Goal: Task Accomplishment & Management: Manage account settings

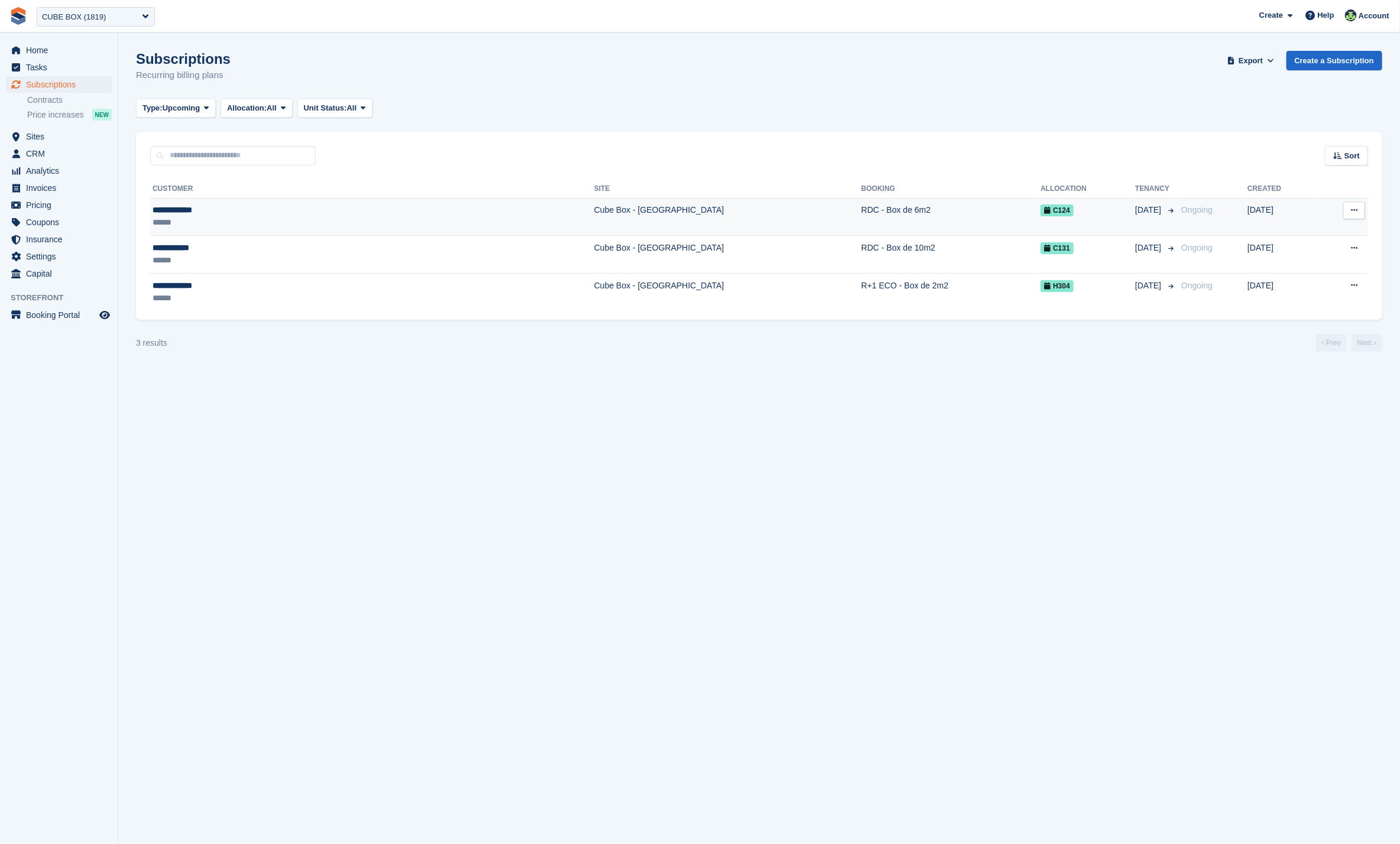
click at [630, 219] on td "Cube Box - [GEOGRAPHIC_DATA]" at bounding box center [728, 217] width 268 height 38
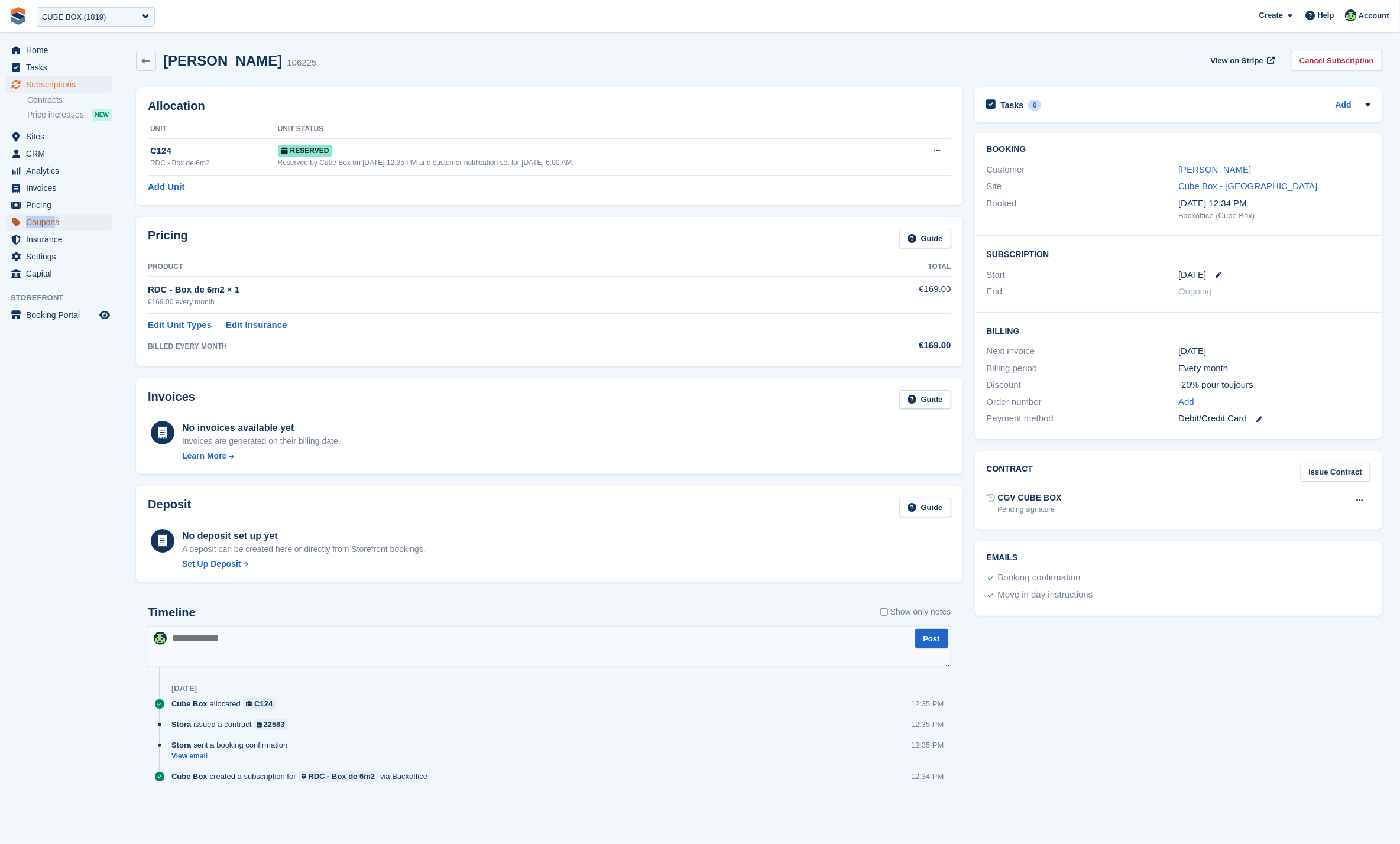
click at [65, 229] on span "Coupons" at bounding box center [61, 222] width 71 height 16
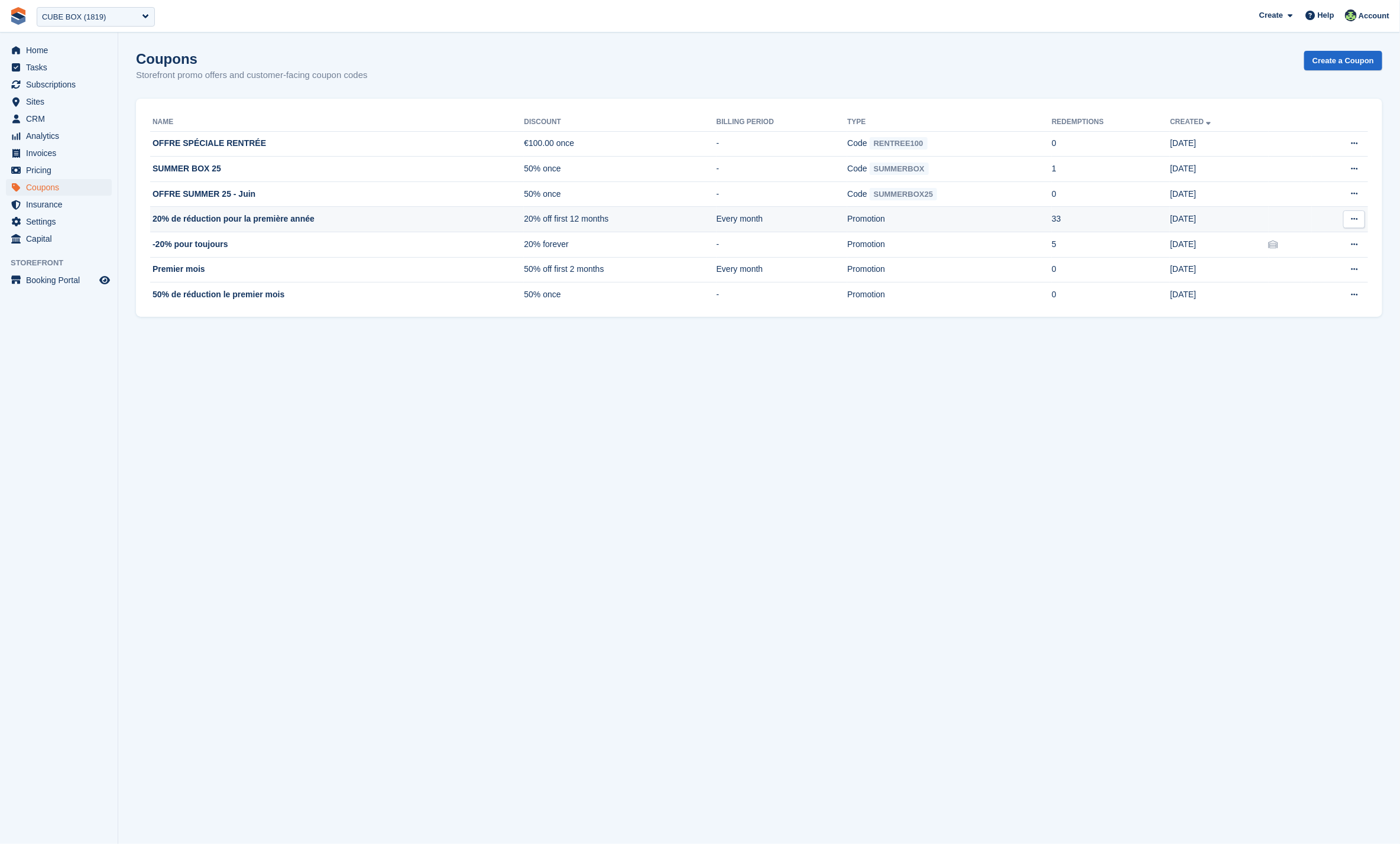
click at [204, 215] on td "20% de réduction pour la première année" at bounding box center [337, 219] width 374 height 25
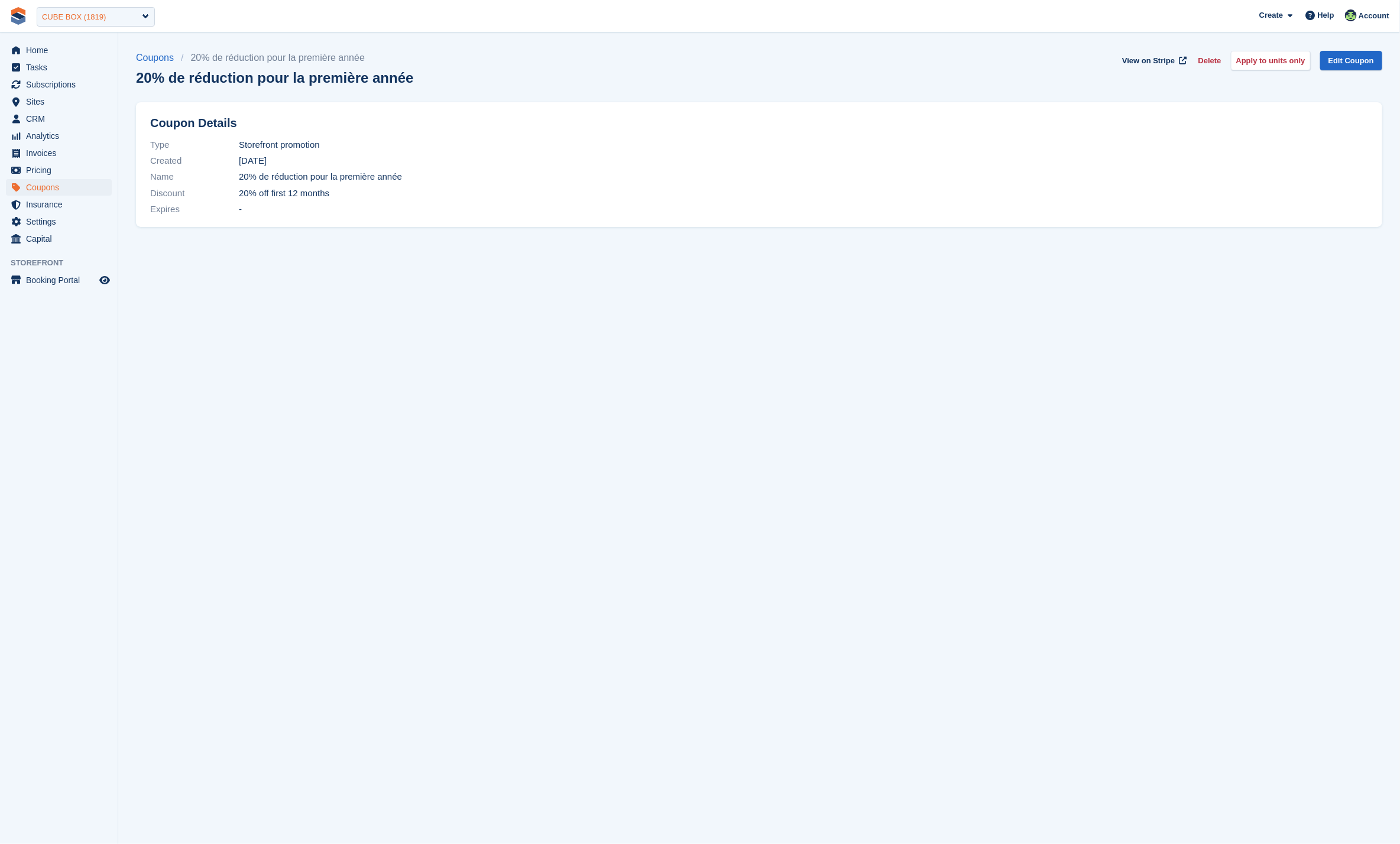
click at [84, 10] on div "CUBE BOX (1819)" at bounding box center [95, 17] width 118 height 19
type input "****"
click at [103, 81] on div "Henriksson Storage ( 1613 )" at bounding box center [95, 77] width 117 height 16
select select "****"
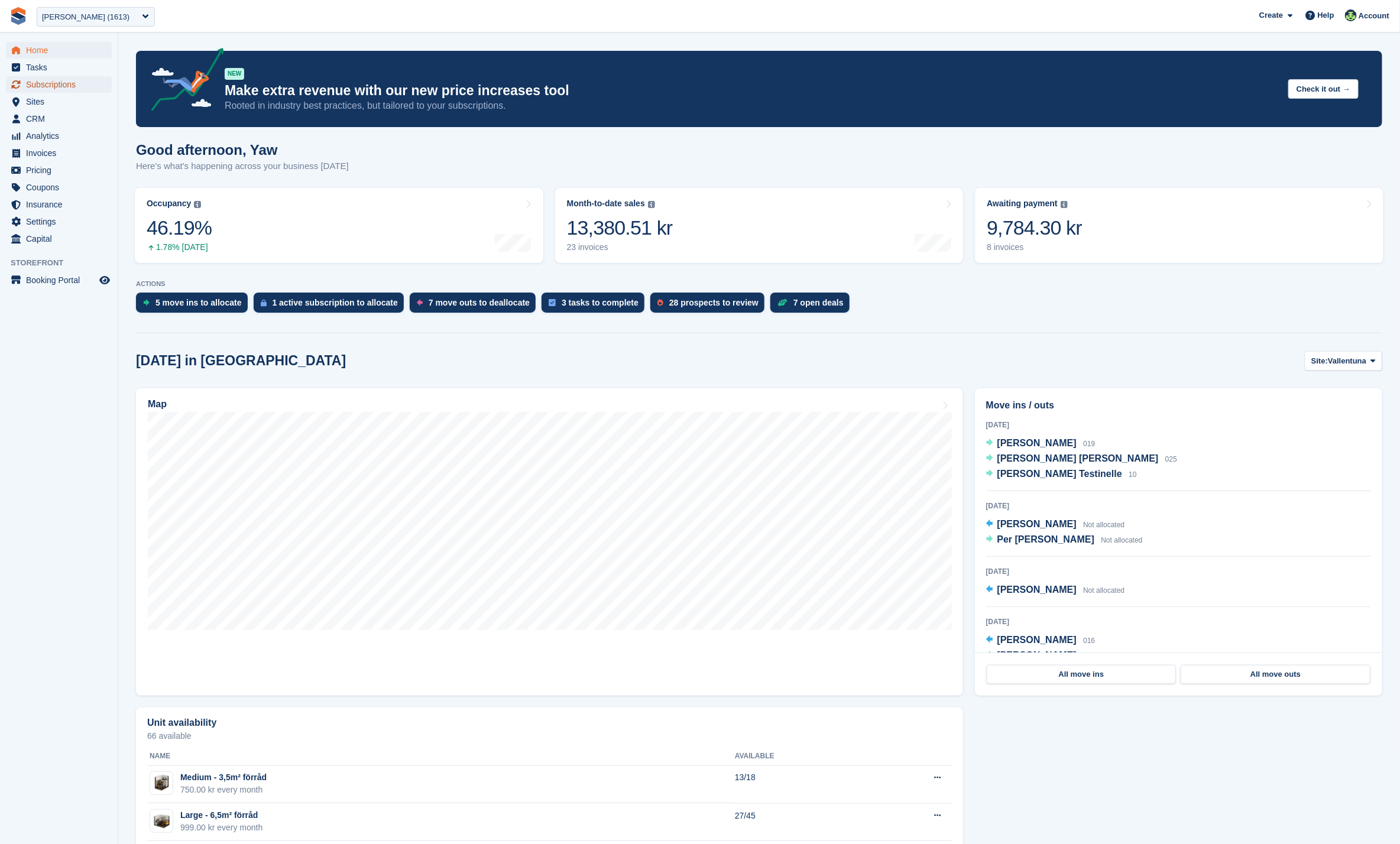
click at [82, 82] on span "Subscriptions" at bounding box center [61, 84] width 71 height 16
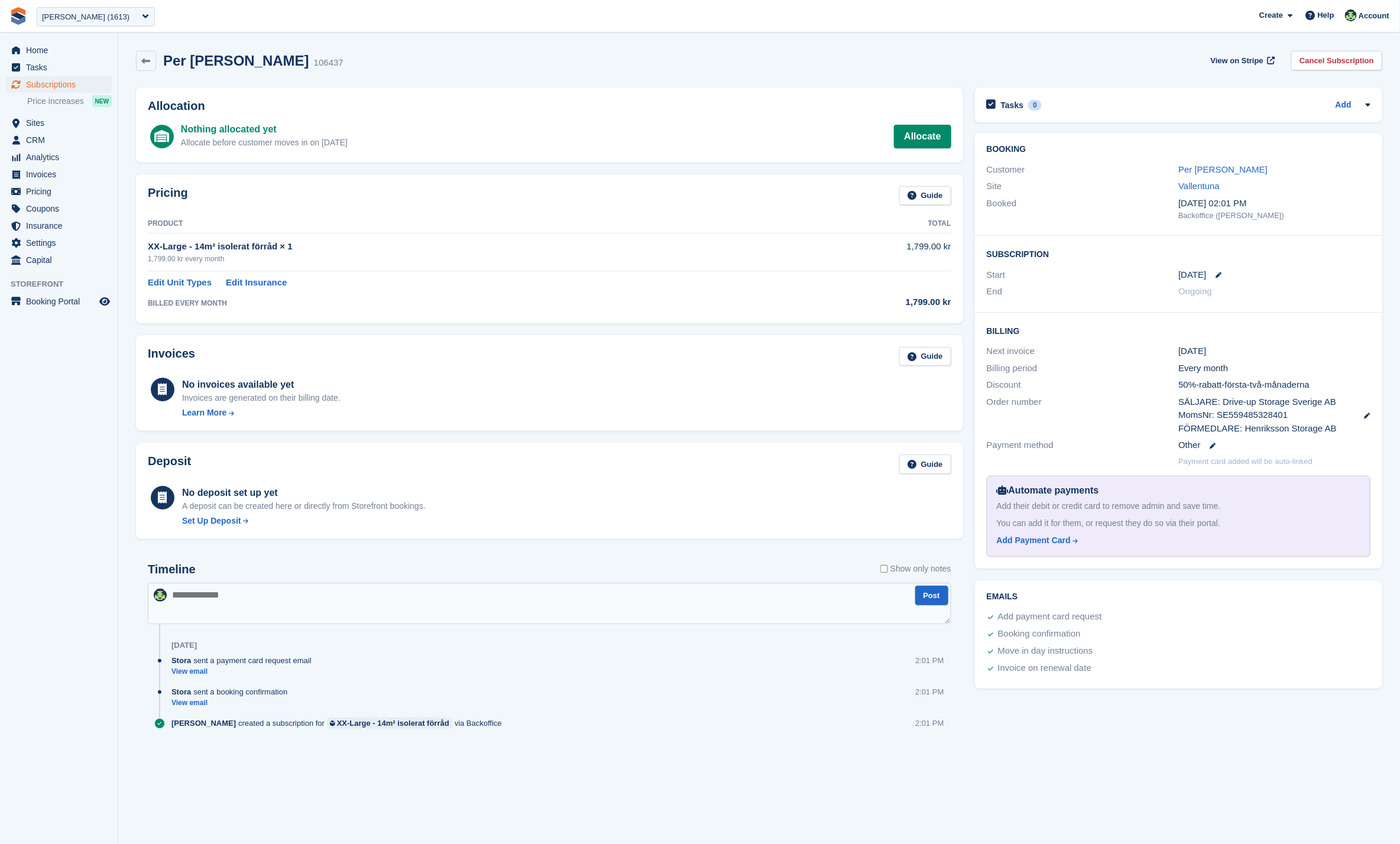
click at [1044, 384] on div "Discount" at bounding box center [1083, 385] width 192 height 14
click at [1368, 414] on icon at bounding box center [1368, 416] width 6 height 6
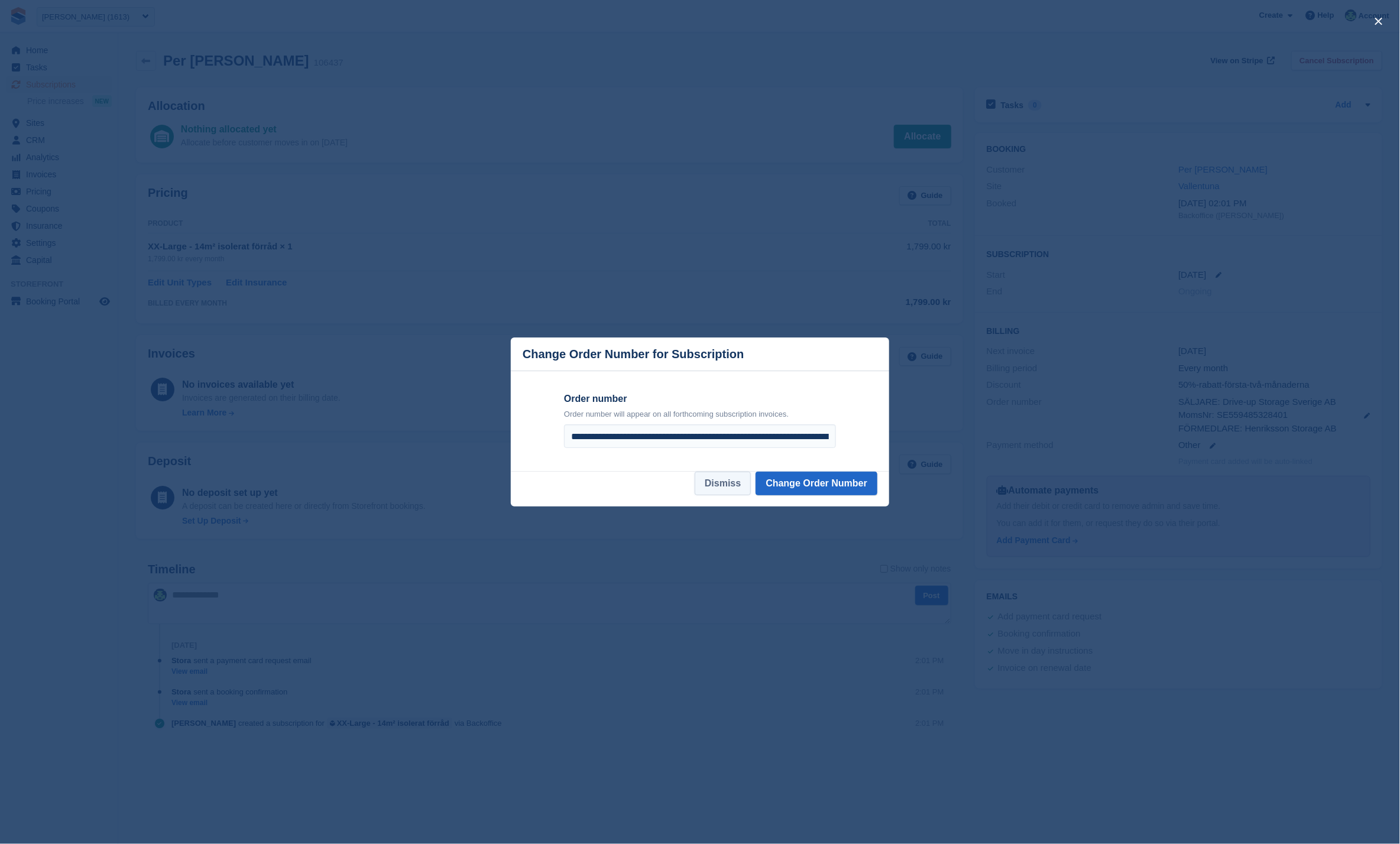
click at [728, 482] on button "Dismiss" at bounding box center [723, 484] width 56 height 23
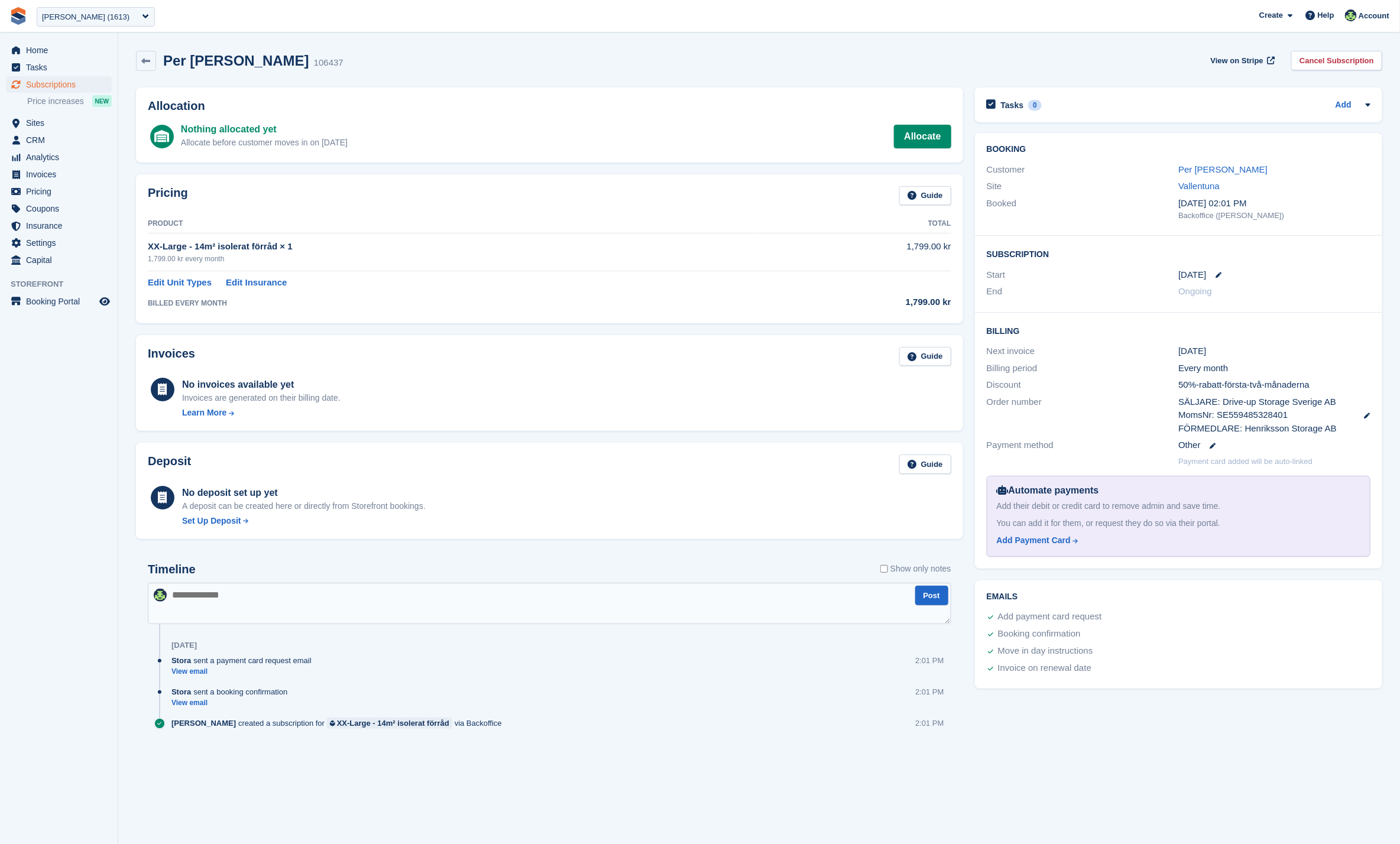
click at [1190, 381] on div "50%-rabatt-första-två-månaderna" at bounding box center [1275, 385] width 192 height 14
click at [55, 86] on span "Subscriptions" at bounding box center [61, 84] width 71 height 16
